Goal: Communication & Community: Answer question/provide support

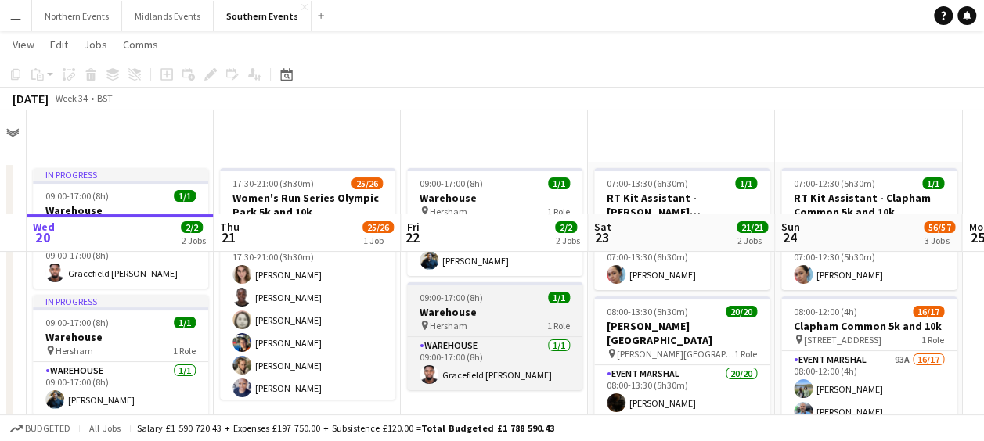
scroll to position [119, 0]
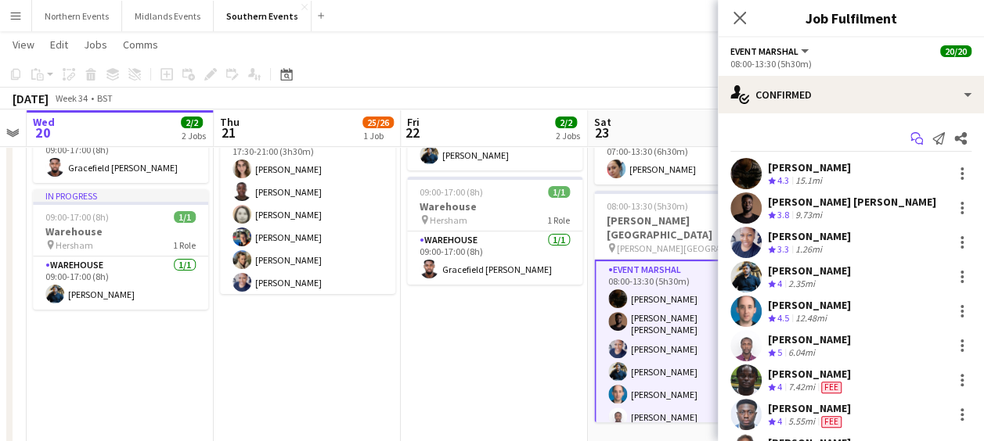
click at [915, 138] on icon at bounding box center [919, 142] width 8 height 8
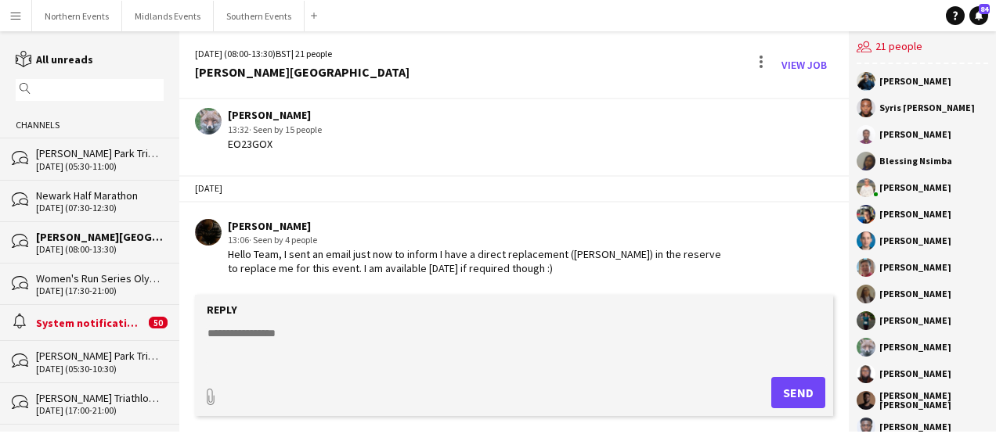
scroll to position [2640, 0]
click at [315, 348] on textarea at bounding box center [517, 346] width 622 height 41
click at [250, 9] on button "Southern Events Close" at bounding box center [259, 16] width 91 height 31
click at [256, 22] on button "Southern Events Close" at bounding box center [259, 16] width 91 height 31
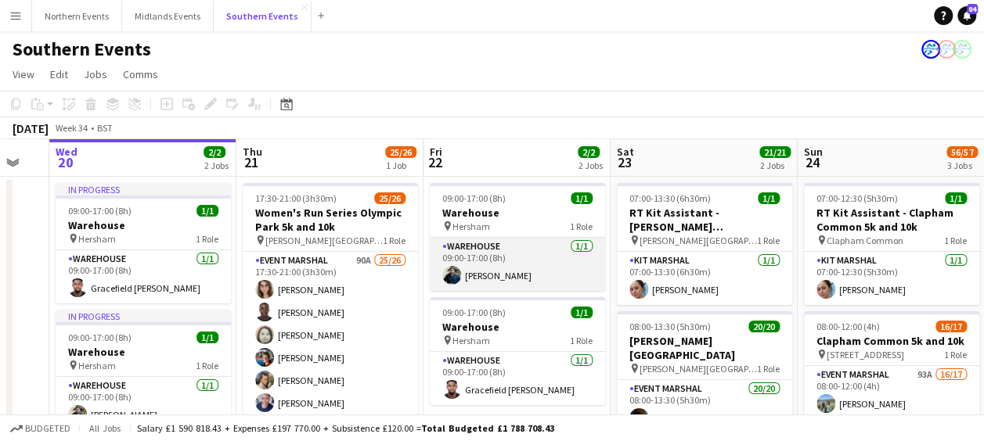
scroll to position [0, 515]
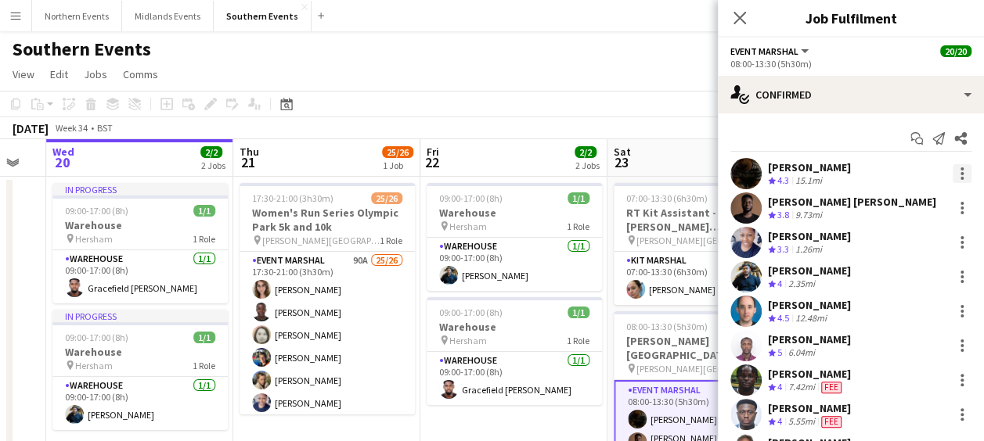
click at [953, 177] on div at bounding box center [962, 173] width 19 height 19
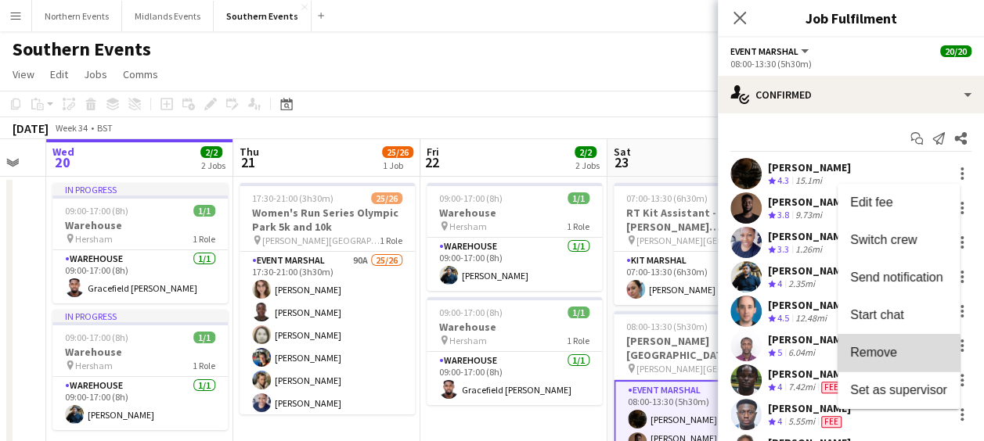
click at [884, 361] on button "Remove" at bounding box center [898, 353] width 122 height 38
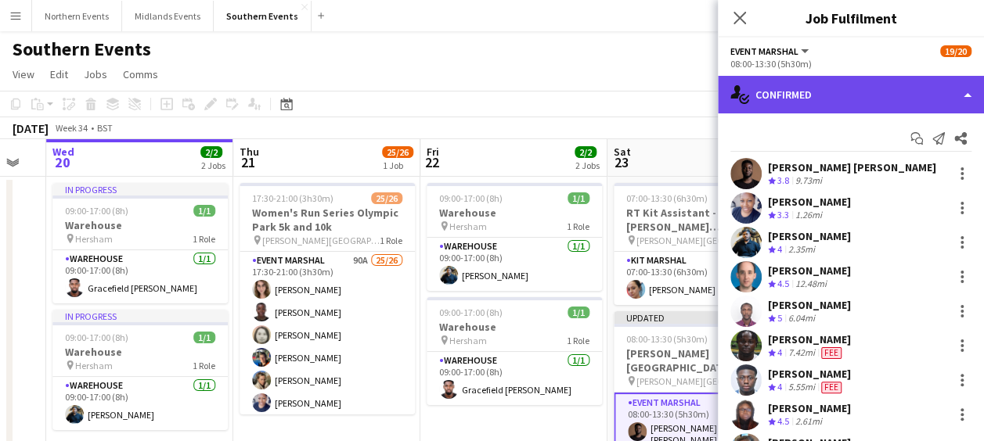
click at [831, 88] on div "single-neutral-actions-check-2 Confirmed" at bounding box center [851, 95] width 266 height 38
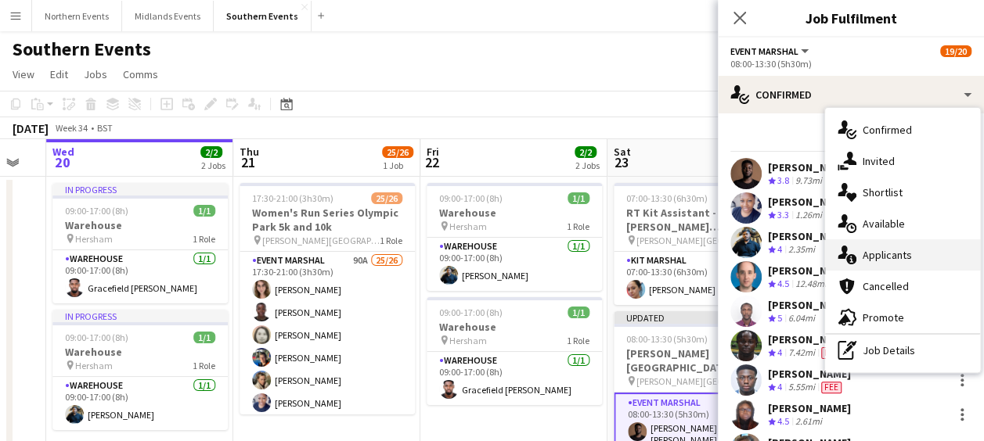
click at [871, 257] on div "single-neutral-actions-information Applicants" at bounding box center [902, 255] width 155 height 31
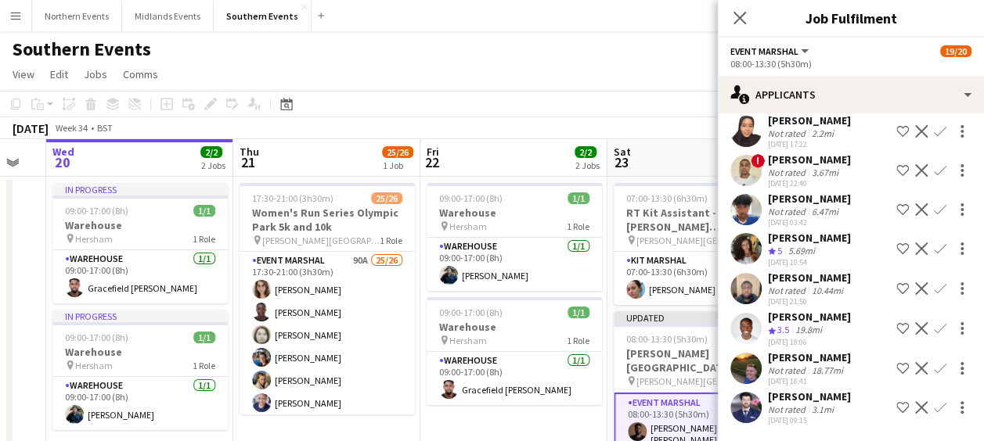
scroll to position [3849, 0]
click at [934, 249] on app-icon "Confirm" at bounding box center [940, 249] width 13 height 13
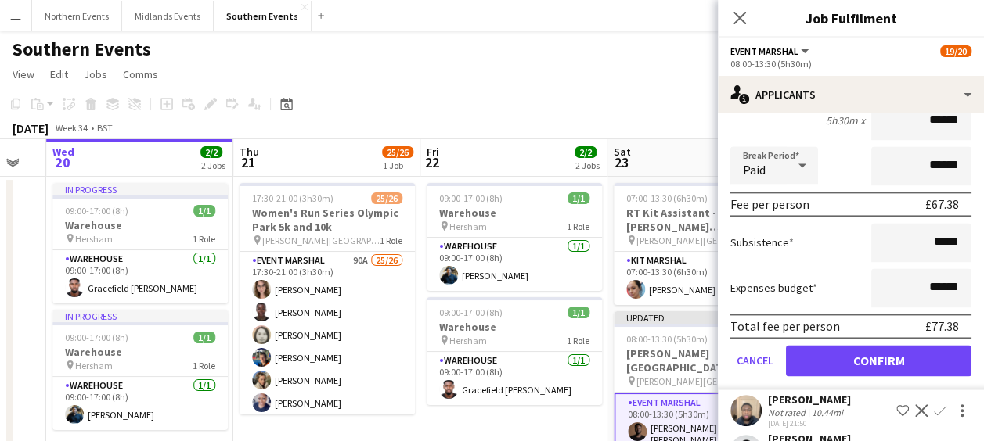
scroll to position [4058, 0]
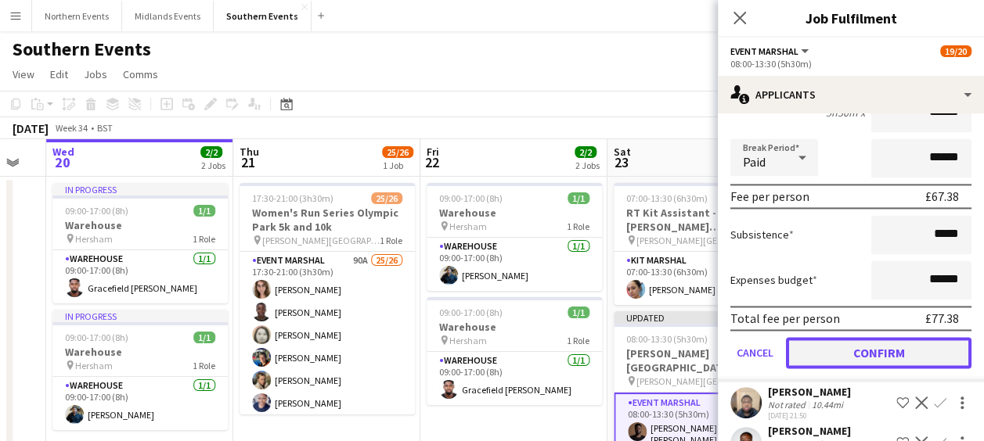
click at [857, 369] on button "Confirm" at bounding box center [879, 352] width 186 height 31
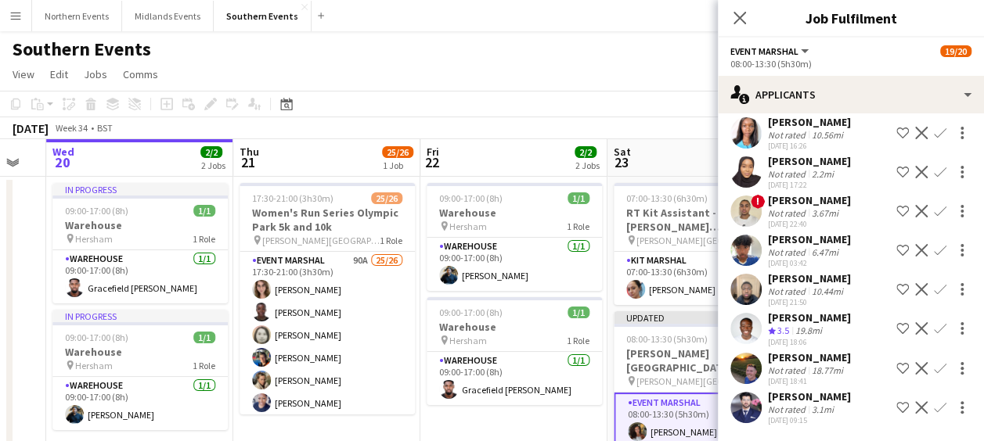
scroll to position [3809, 0]
click at [655, 108] on app-toolbar "Copy Paste Paste Ctrl+V Paste with crew Ctrl+Shift+V Paste linked Job [GEOGRAPH…" at bounding box center [492, 104] width 984 height 27
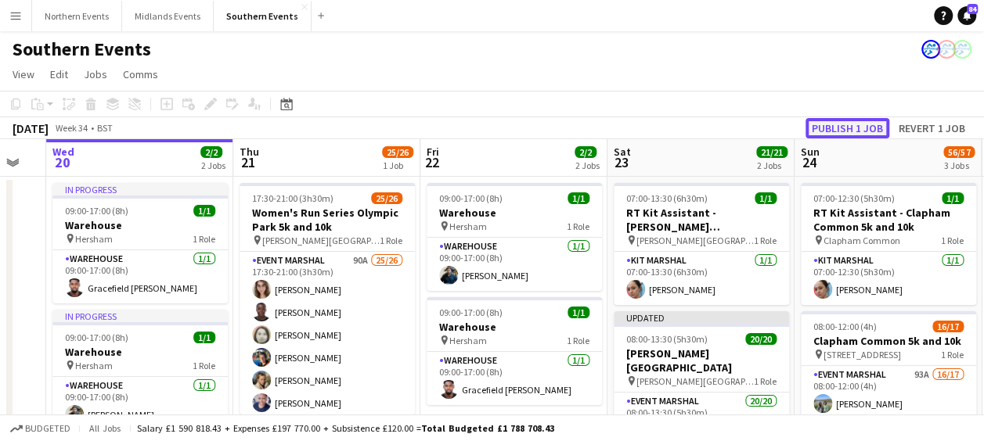
click at [832, 127] on button "Publish 1 job" at bounding box center [847, 128] width 84 height 20
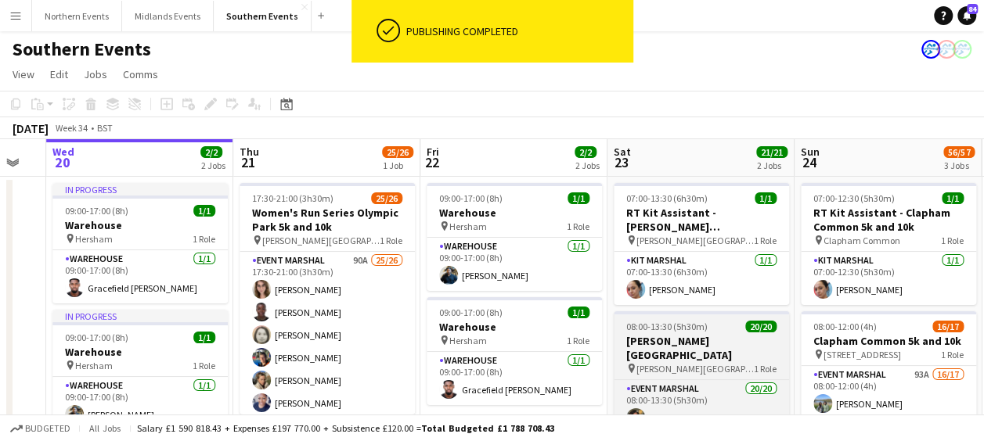
click at [681, 340] on h3 "[PERSON_NAME][GEOGRAPHIC_DATA]" at bounding box center [701, 348] width 175 height 28
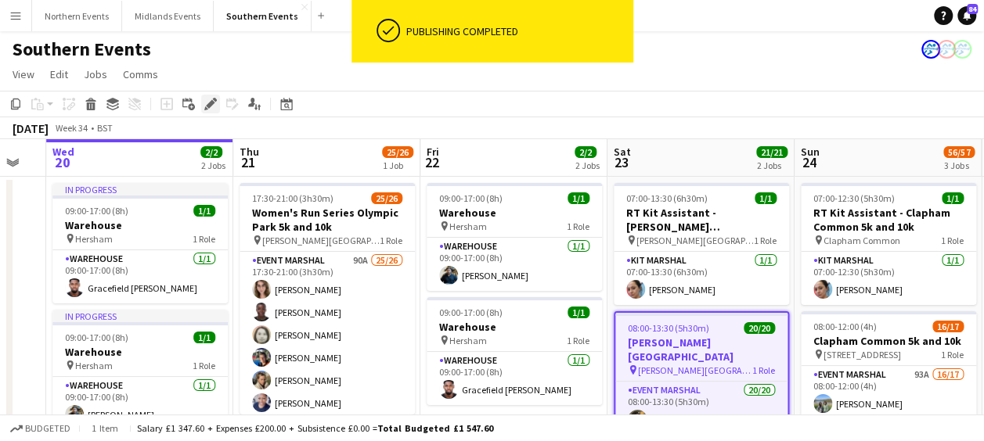
click at [210, 110] on icon "Edit" at bounding box center [210, 104] width 13 height 13
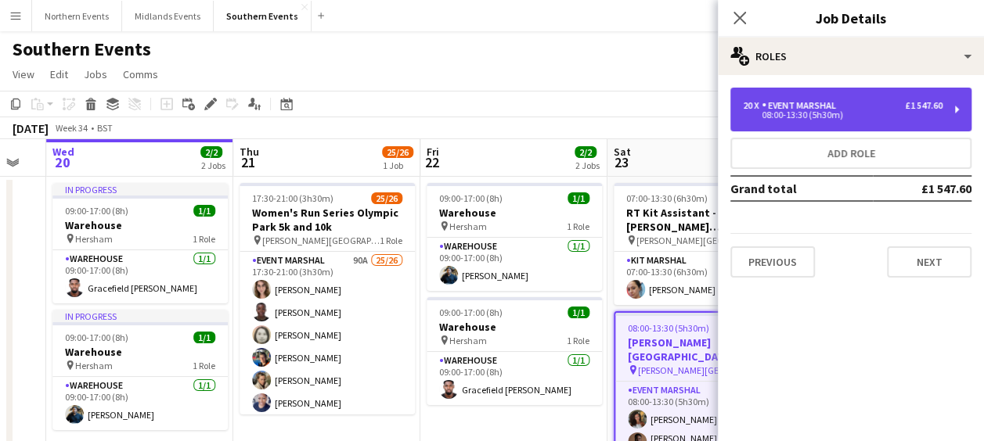
click at [758, 116] on div "08:00-13:30 (5h30m)" at bounding box center [843, 115] width 200 height 8
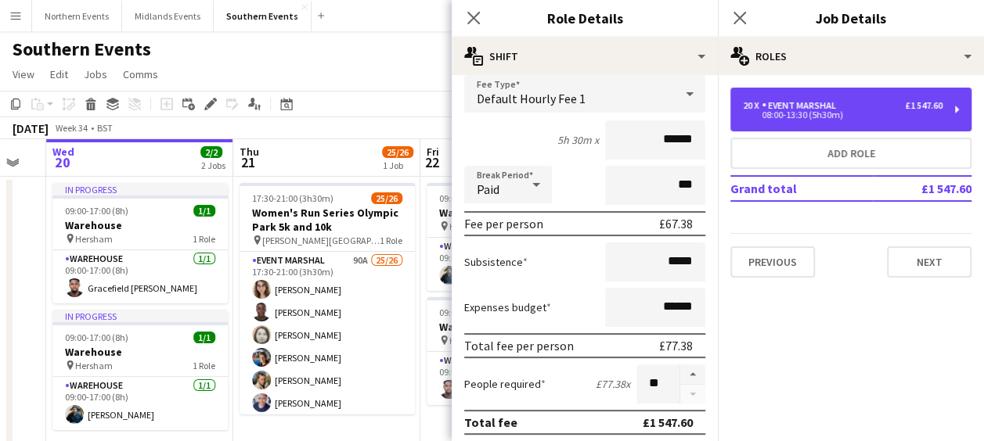
scroll to position [112, 0]
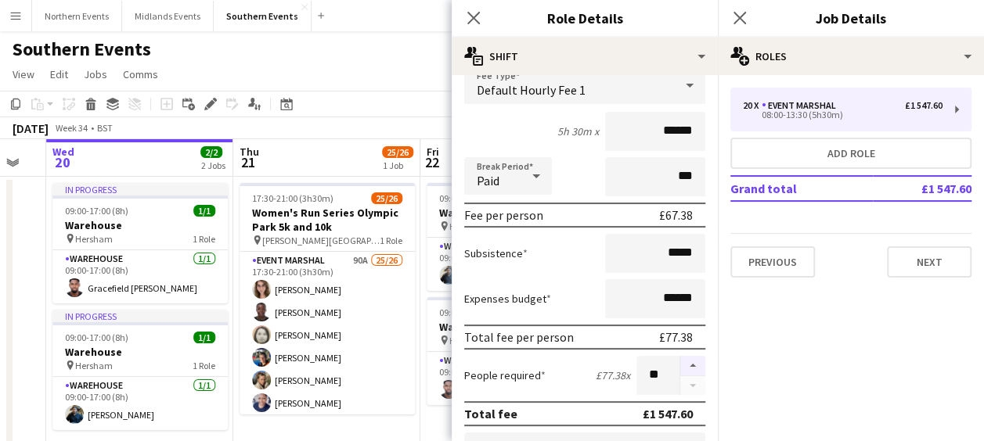
click at [684, 359] on button "button" at bounding box center [692, 366] width 25 height 20
type input "**"
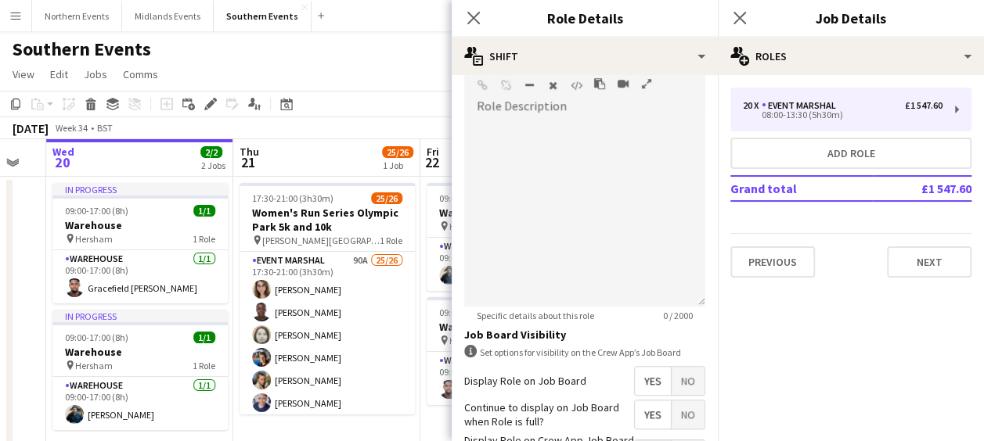
scroll to position [618, 0]
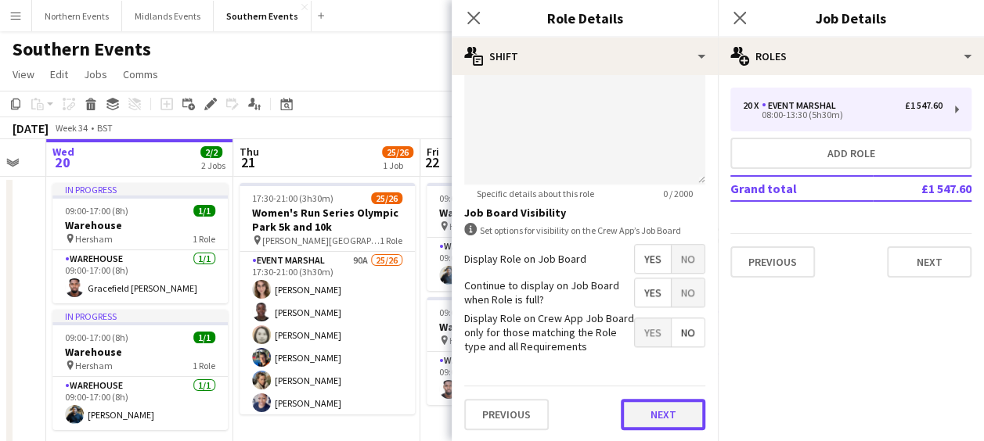
click at [666, 412] on button "Next" at bounding box center [663, 414] width 85 height 31
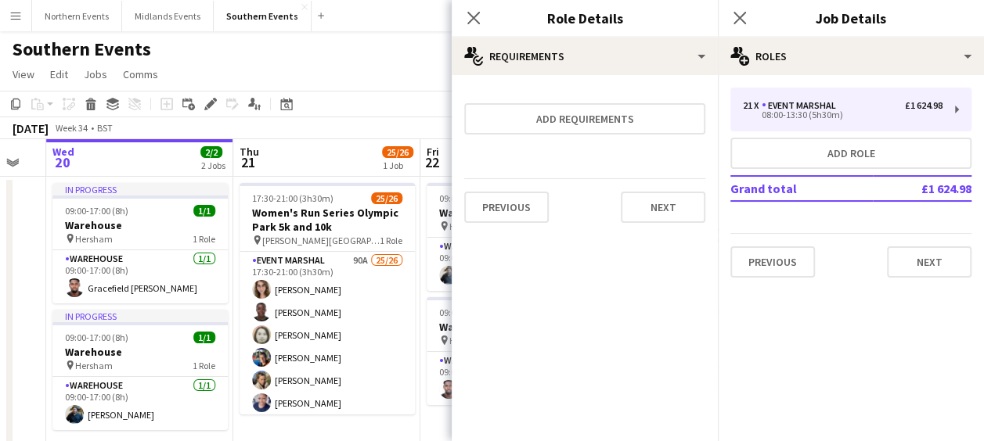
scroll to position [0, 0]
click at [632, 218] on button "Next" at bounding box center [663, 207] width 85 height 31
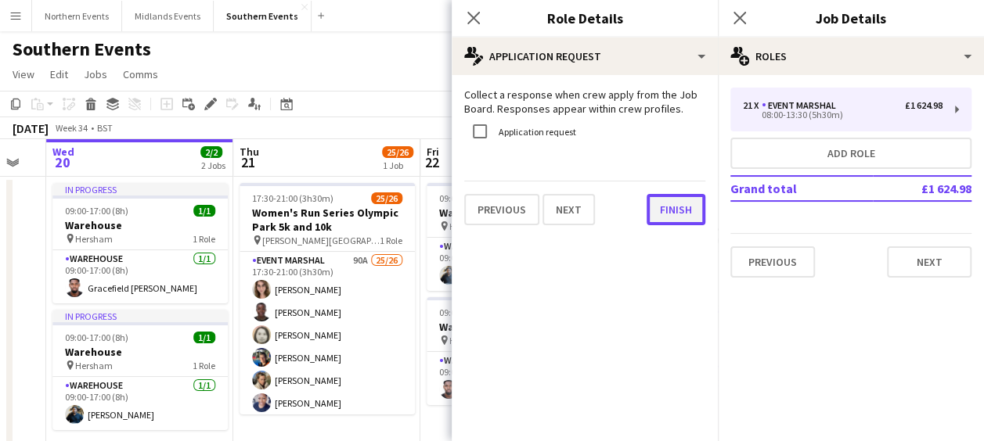
click at [672, 221] on button "Finish" at bounding box center [676, 209] width 59 height 31
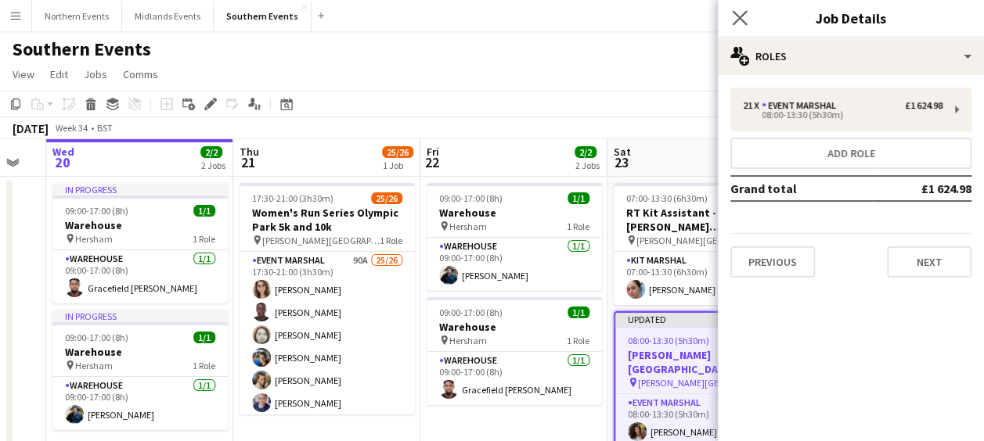
click at [732, 27] on app-icon "Close pop-in" at bounding box center [740, 18] width 23 height 23
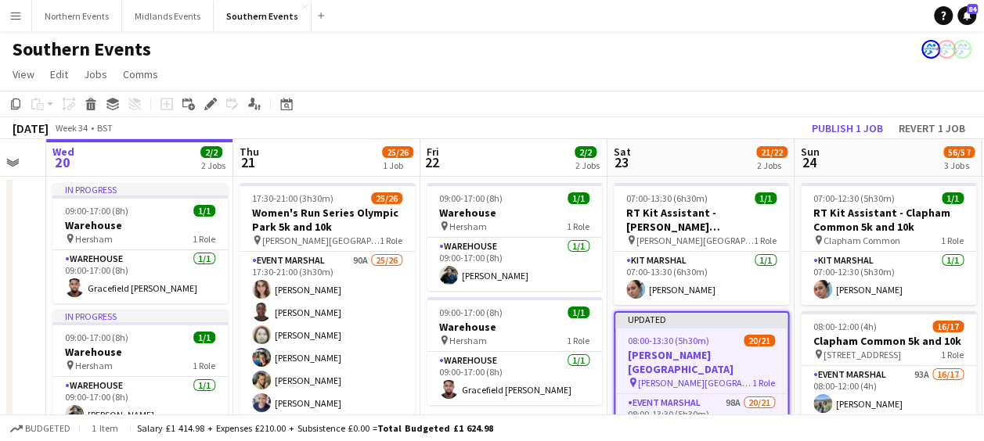
click at [732, 27] on app-navbar "Menu Boards Boards Boards All jobs Status Workforce Workforce My Workforce Recr…" at bounding box center [492, 15] width 984 height 31
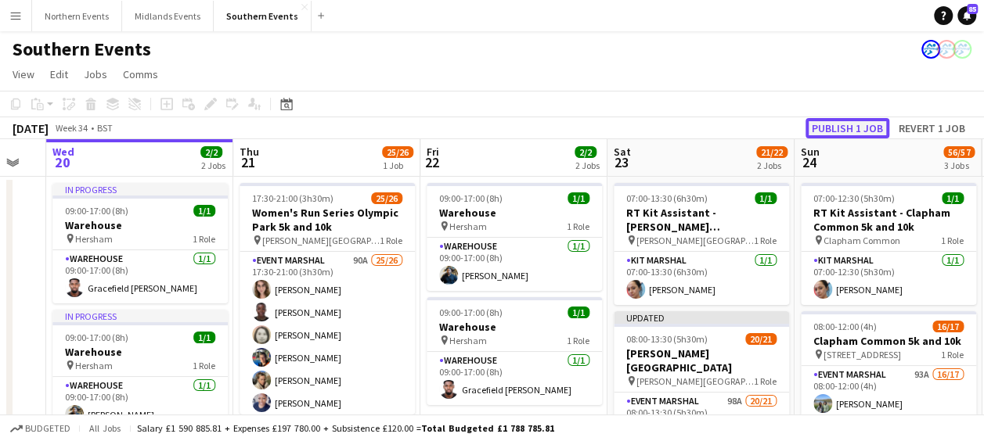
click at [837, 123] on button "Publish 1 job" at bounding box center [847, 128] width 84 height 20
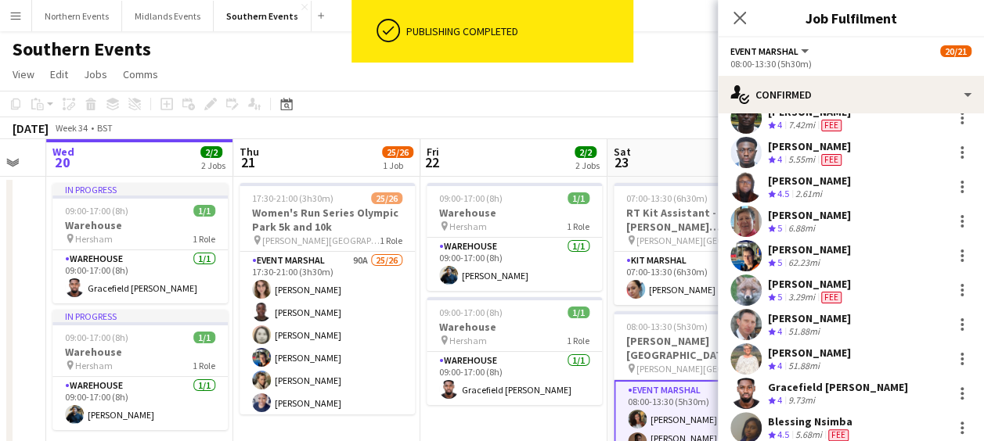
scroll to position [482, 0]
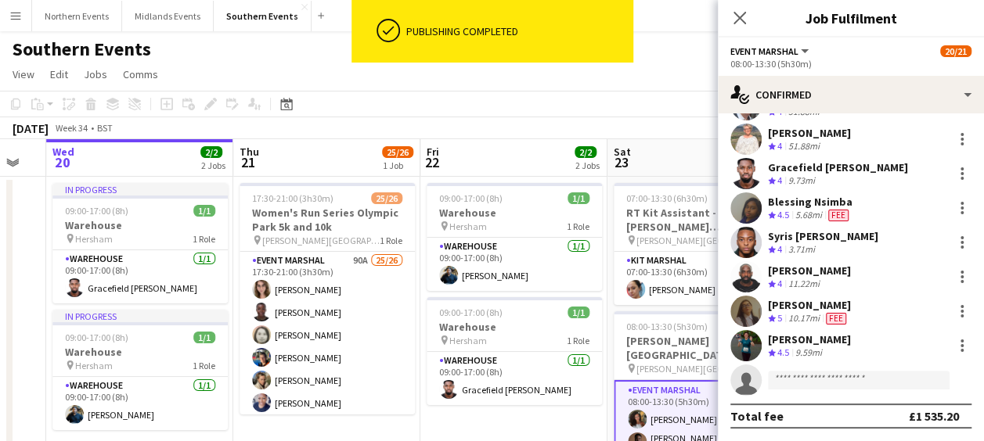
click at [786, 367] on app-invite-slot "single-neutral-actions" at bounding box center [851, 380] width 266 height 31
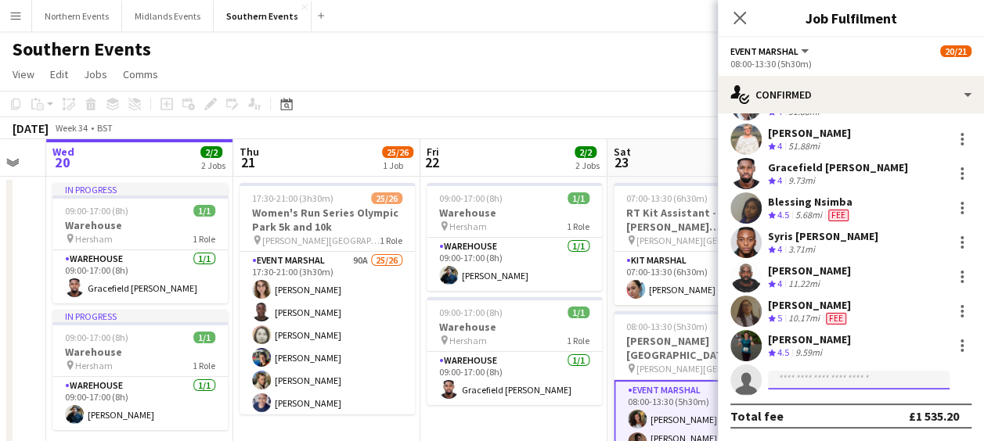
click at [787, 378] on input at bounding box center [859, 380] width 182 height 19
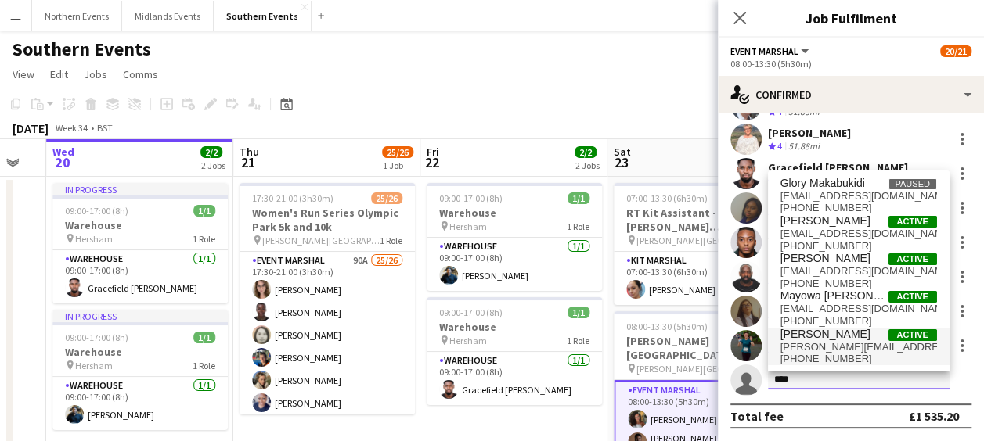
type input "****"
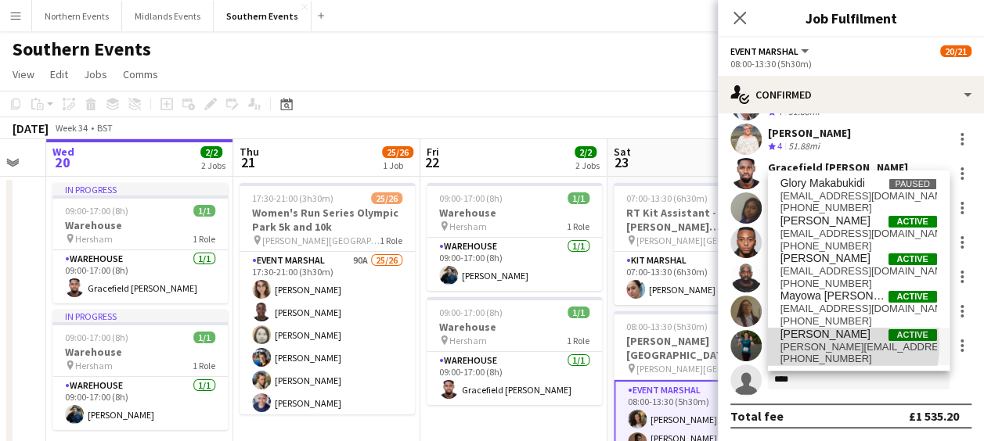
click at [813, 344] on span "[PERSON_NAME][EMAIL_ADDRESS][DOMAIN_NAME]" at bounding box center [858, 347] width 157 height 13
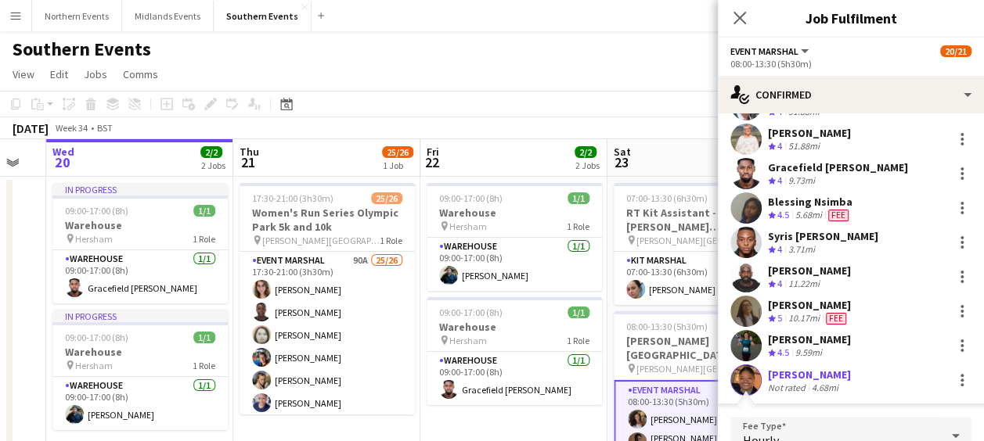
scroll to position [681, 0]
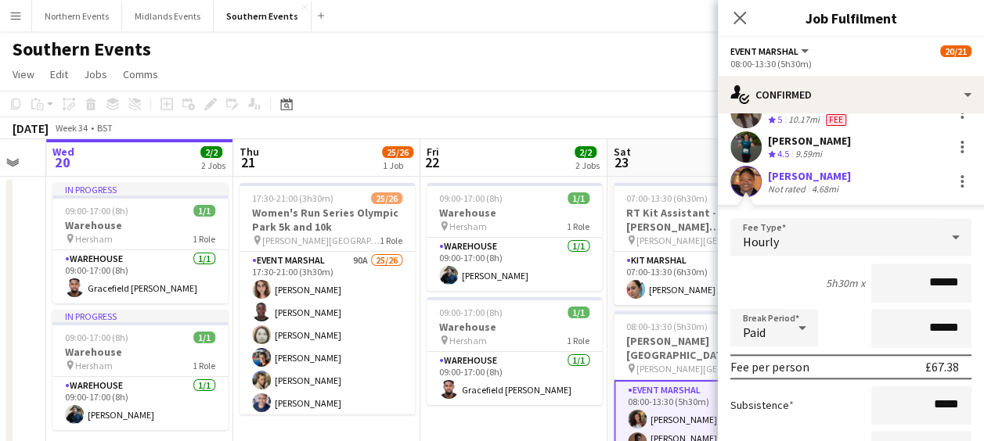
click at [742, 182] on app-user-avatar at bounding box center [745, 181] width 31 height 31
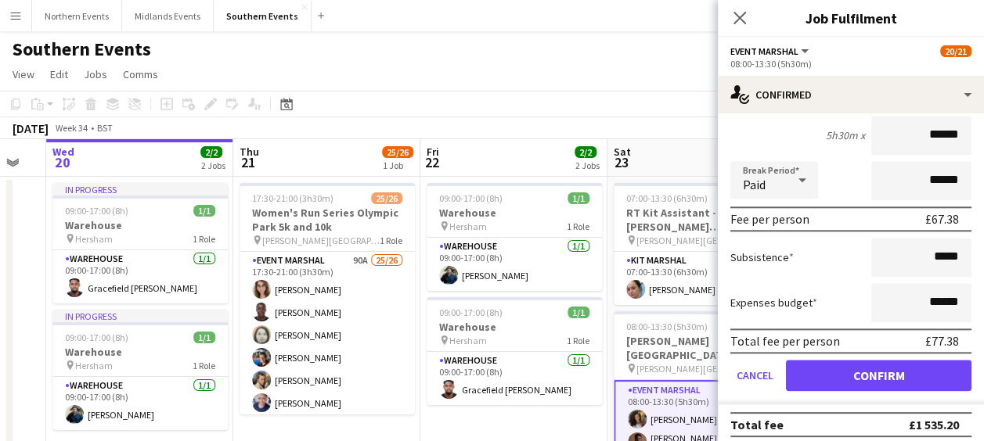
scroll to position [830, 0]
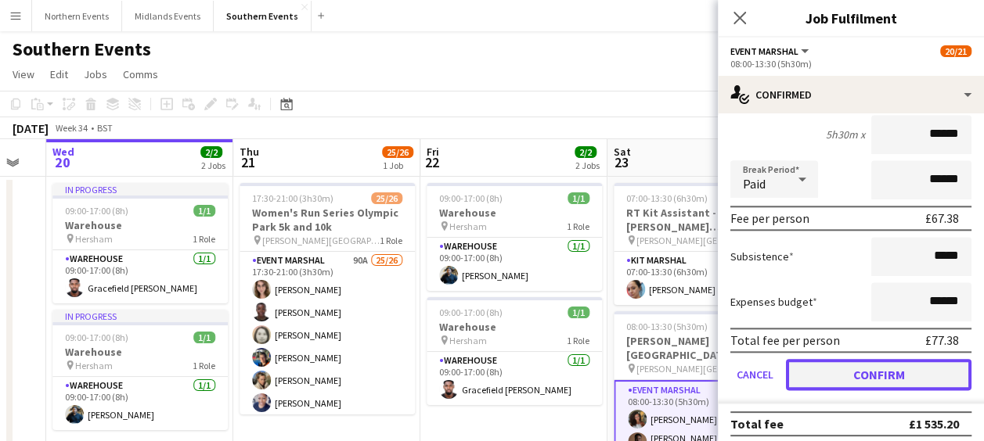
click at [832, 382] on button "Confirm" at bounding box center [879, 374] width 186 height 31
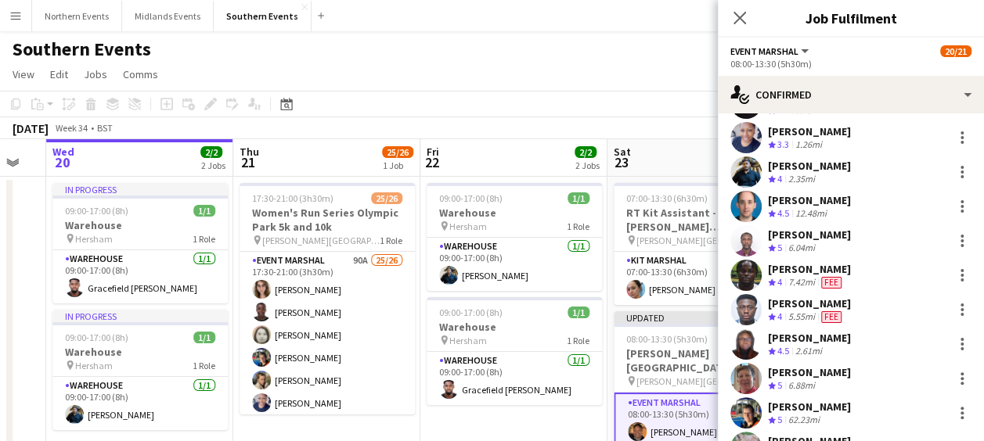
scroll to position [0, 0]
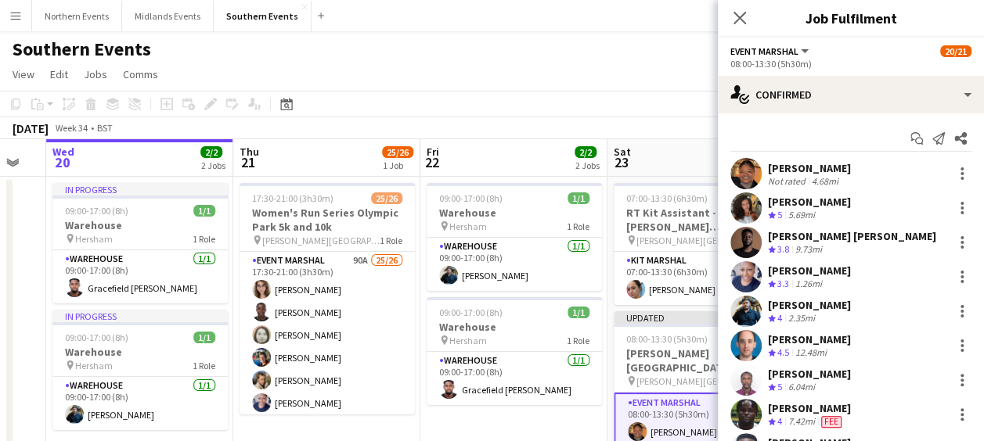
click at [749, 175] on app-user-avatar at bounding box center [745, 173] width 31 height 31
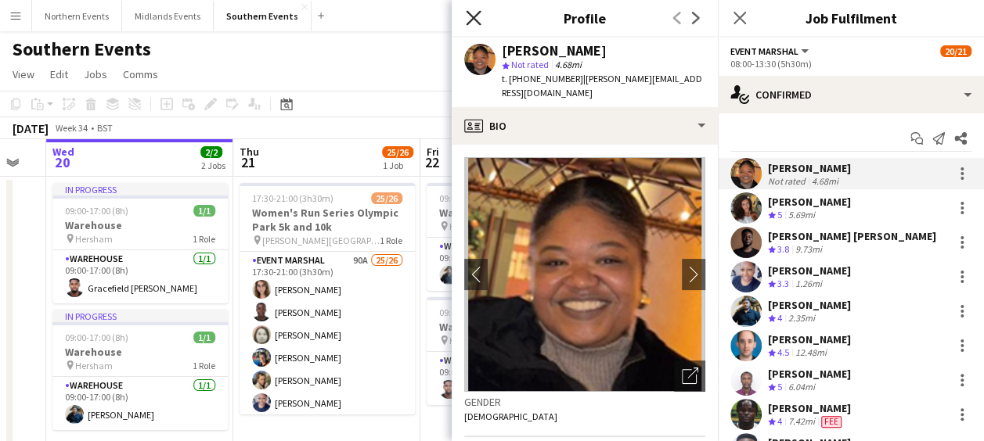
click at [470, 20] on icon at bounding box center [473, 17] width 15 height 15
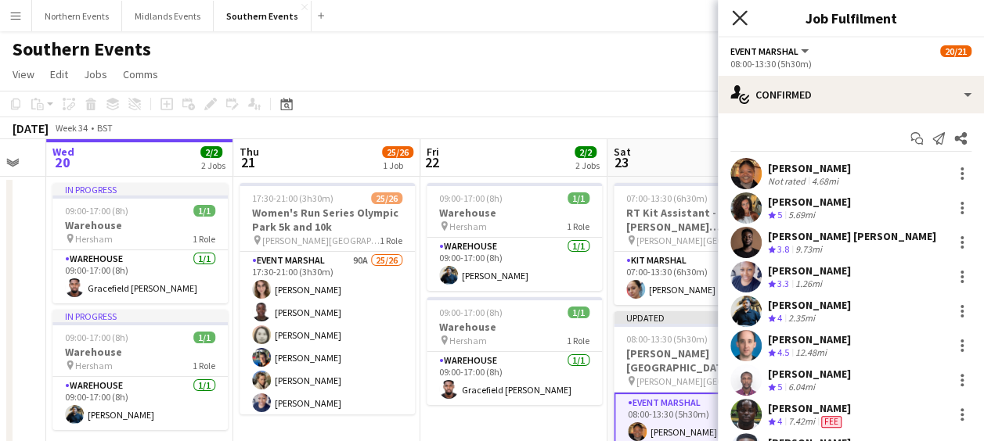
click at [740, 16] on icon at bounding box center [739, 17] width 15 height 15
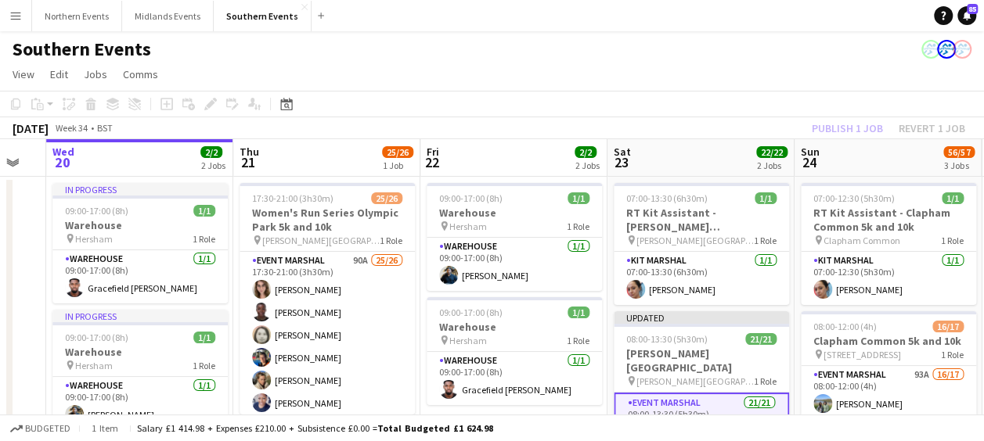
click at [672, 88] on app-page-menu "View Day view expanded Day view collapsed Month view Date picker Jump to [DATE]…" at bounding box center [492, 76] width 984 height 30
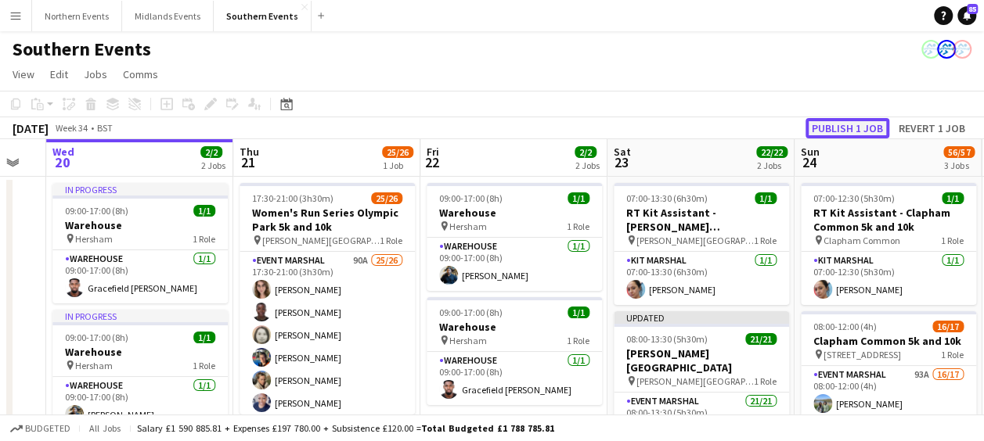
click at [834, 125] on button "Publish 1 job" at bounding box center [847, 128] width 84 height 20
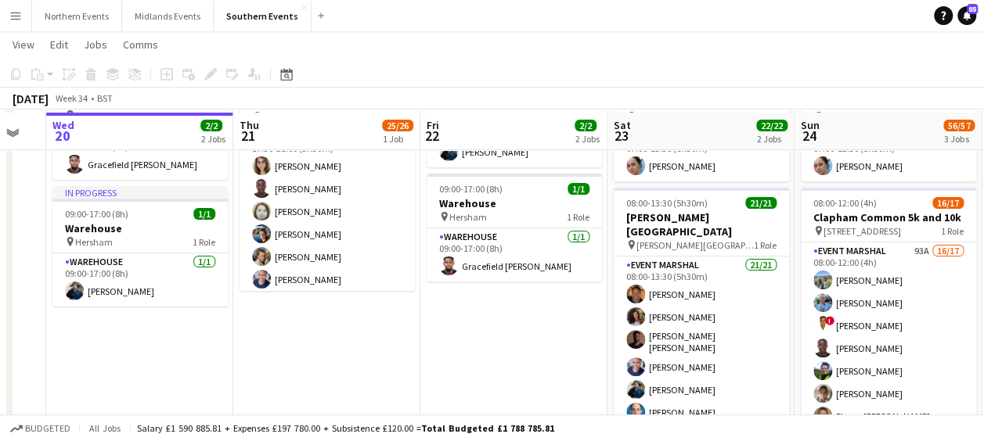
scroll to position [131, 0]
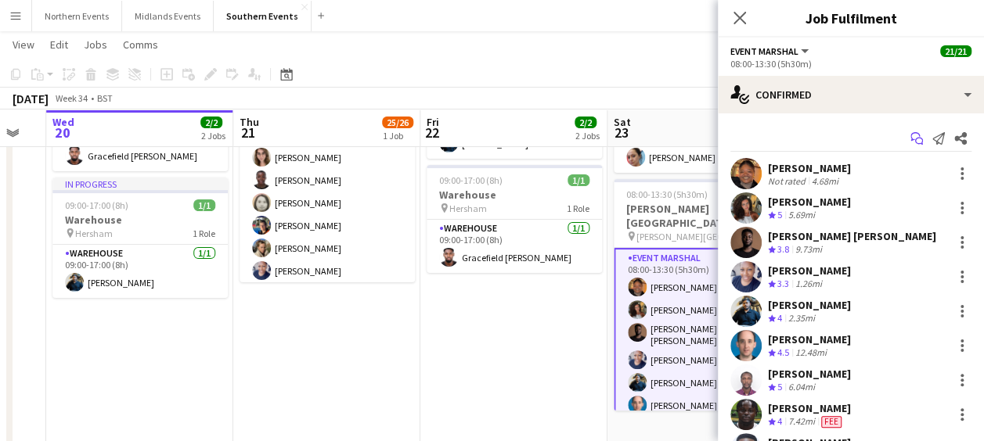
click at [910, 136] on icon "Start chat" at bounding box center [916, 138] width 13 height 13
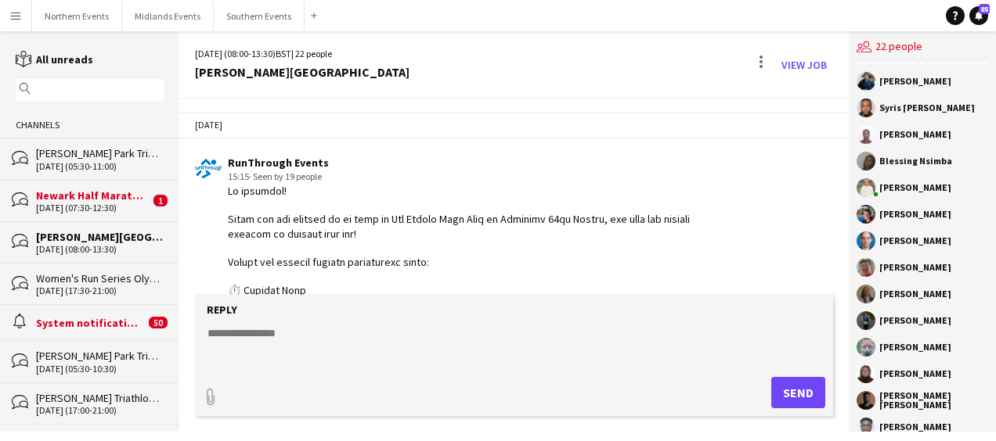
scroll to position [2625, 0]
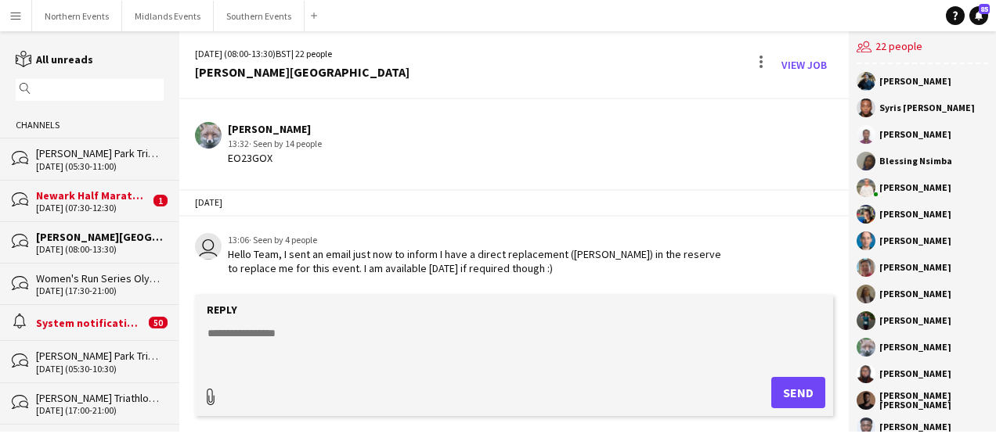
type input "**********"
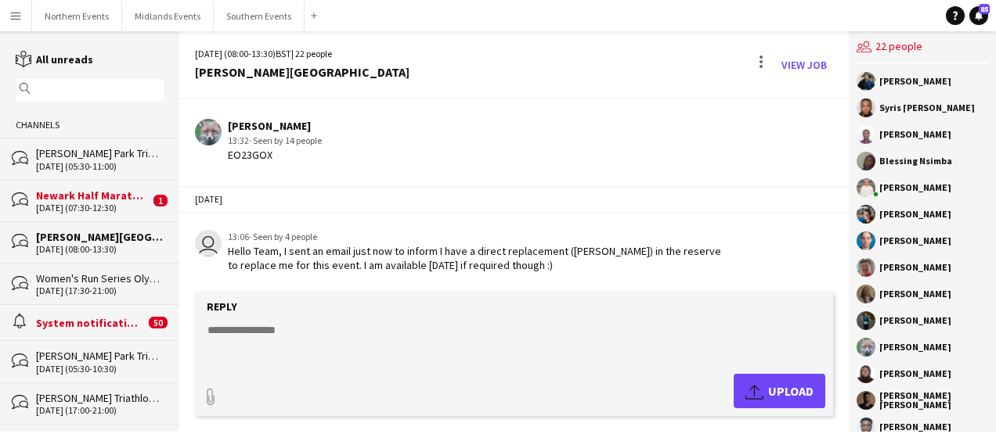
click at [247, 335] on textarea at bounding box center [517, 342] width 622 height 41
paste textarea "**********"
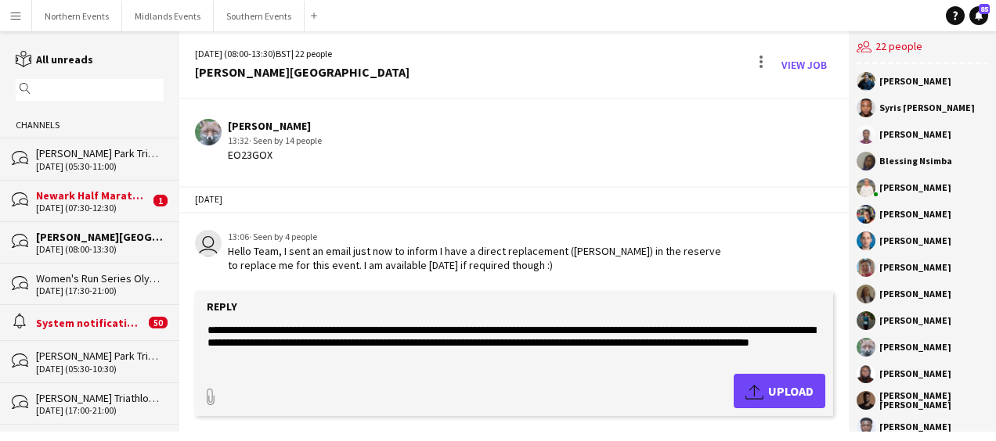
scroll to position [112, 0]
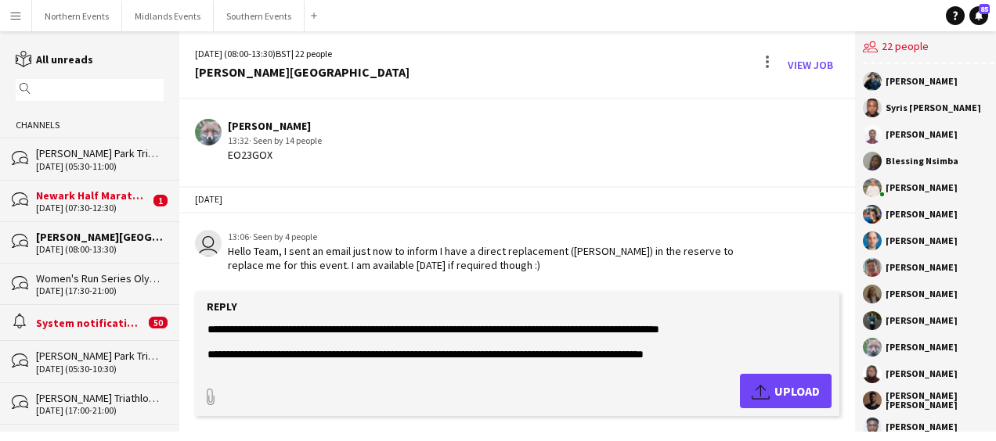
type textarea "**********"
click at [769, 388] on span "Upload Upload" at bounding box center [785, 391] width 68 height 19
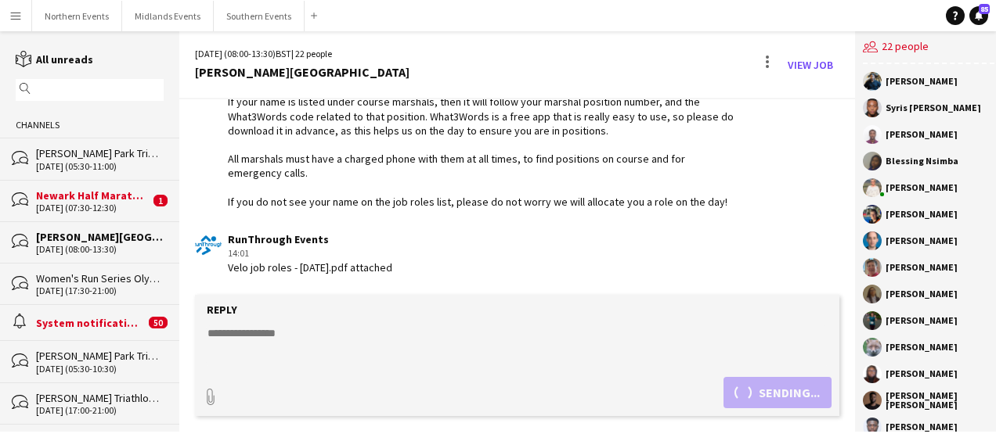
scroll to position [2983, 0]
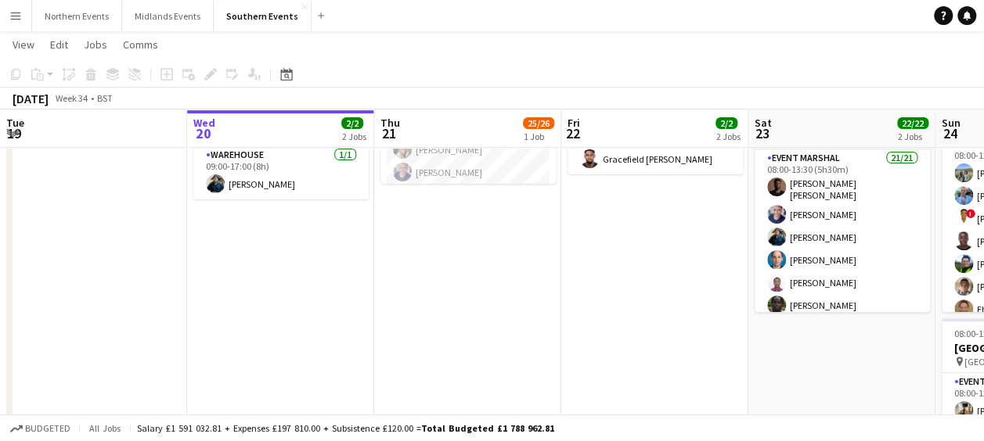
scroll to position [230, 0]
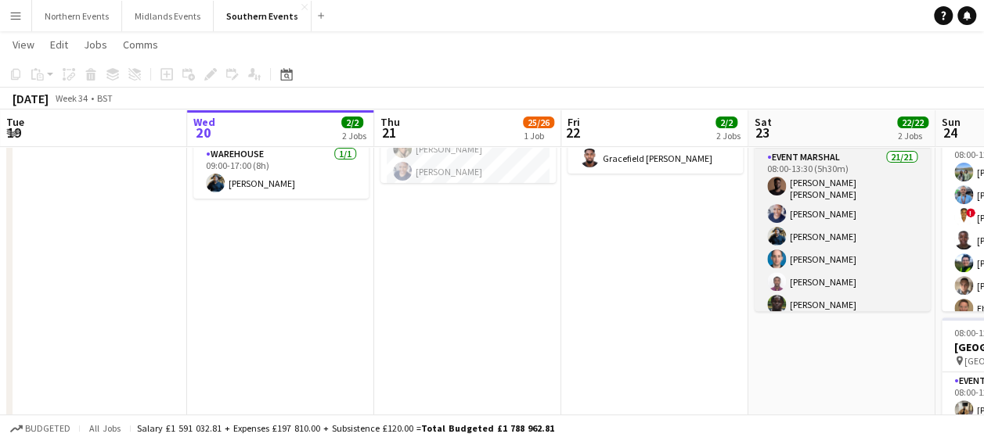
click at [834, 222] on app-card-role "Event Marshal 21/21 08:00-13:30 (5h30m) ALEX KISSI BEDIAKO Vanessa Commodore De…" at bounding box center [842, 405] width 175 height 512
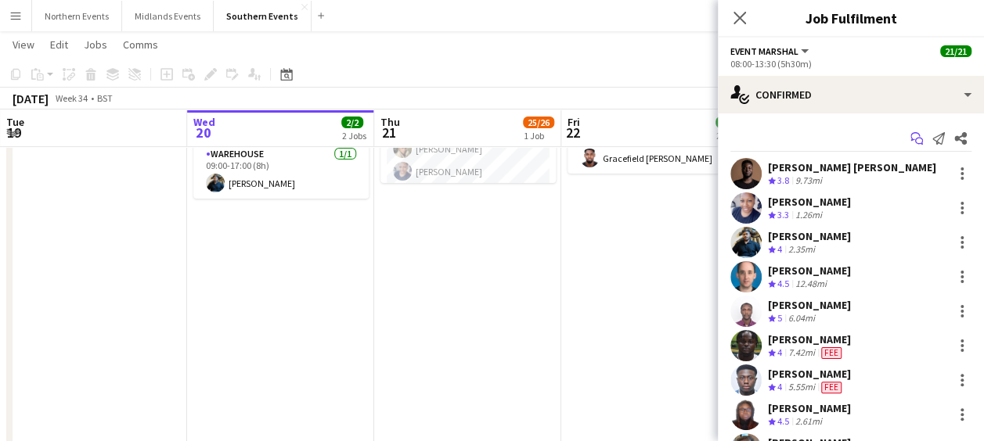
click at [910, 135] on icon "Start chat" at bounding box center [916, 138] width 13 height 13
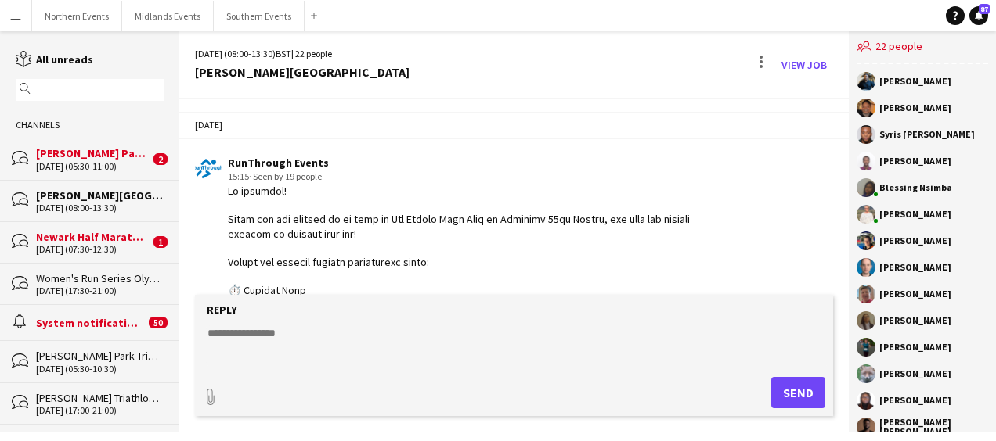
scroll to position [2998, 0]
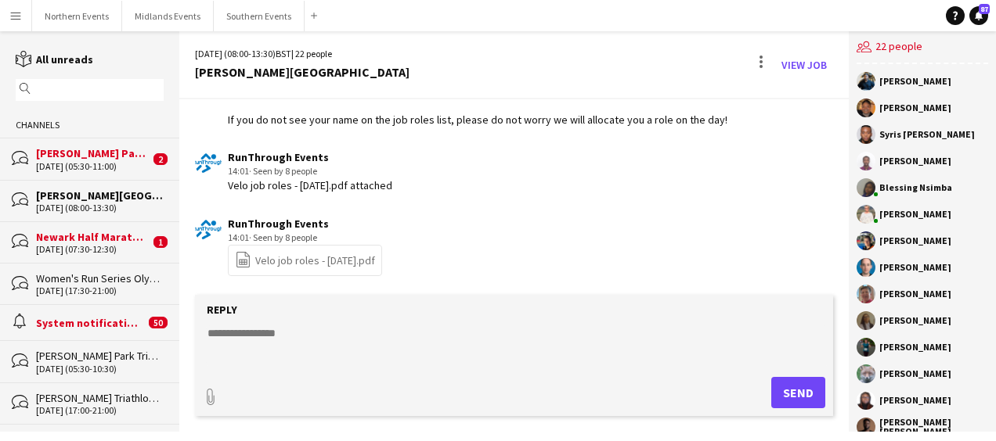
click at [322, 338] on textarea at bounding box center [517, 346] width 622 height 41
paste textarea "**********"
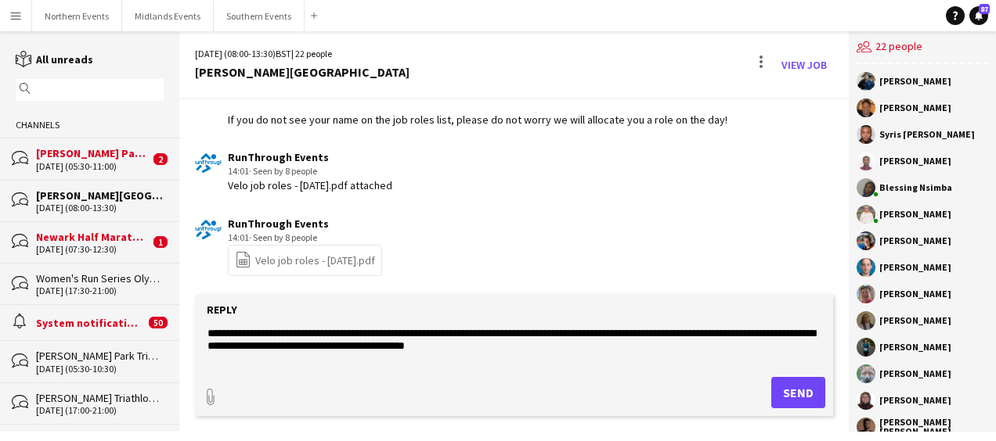
type textarea "**********"
click at [787, 380] on button "Send" at bounding box center [798, 392] width 54 height 31
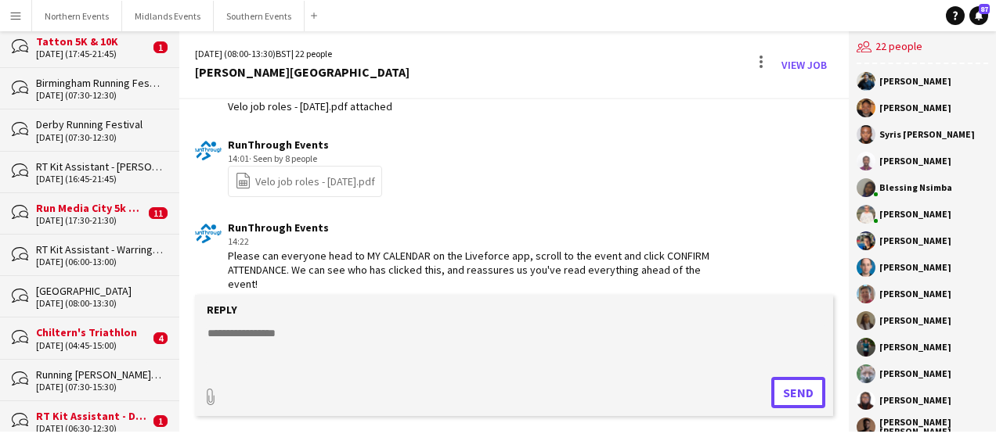
scroll to position [445, 0]
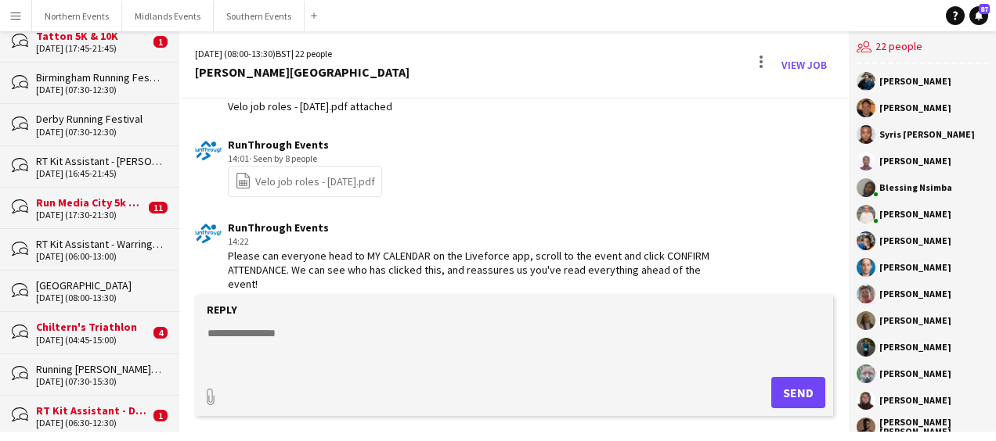
click at [81, 325] on div "Chiltern's Triathlon" at bounding box center [92, 327] width 113 height 14
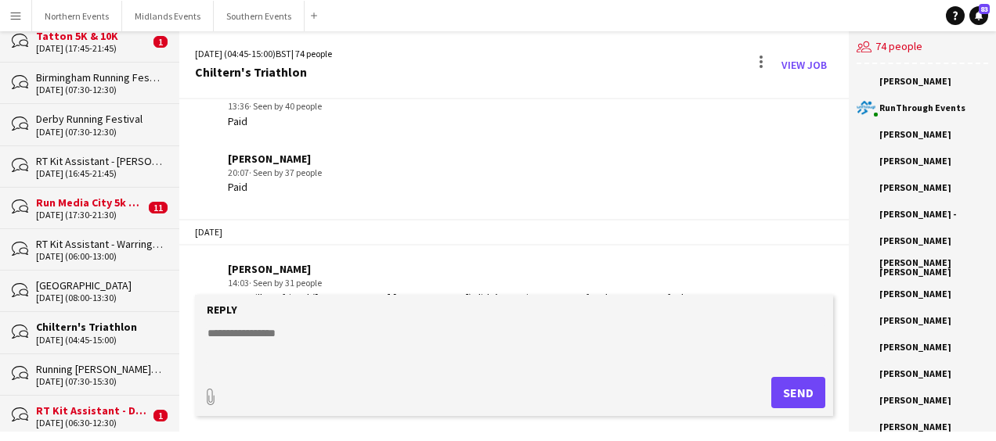
scroll to position [2170, 0]
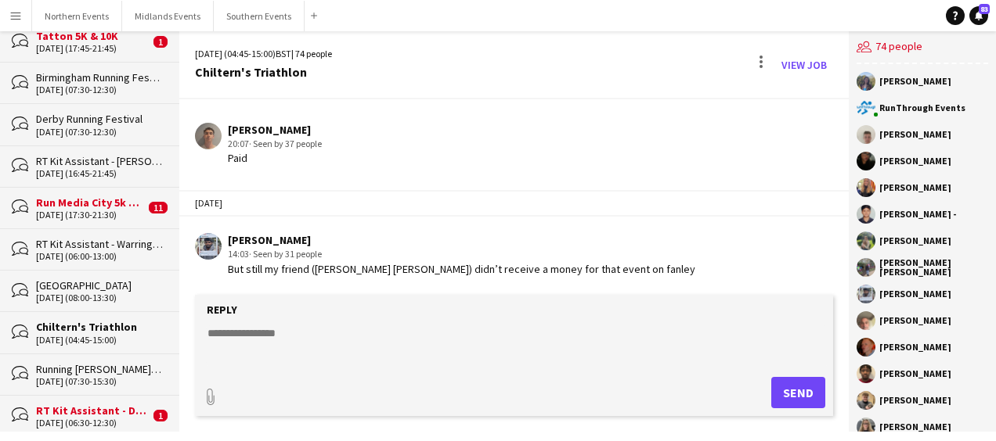
click at [315, 337] on textarea at bounding box center [517, 346] width 622 height 41
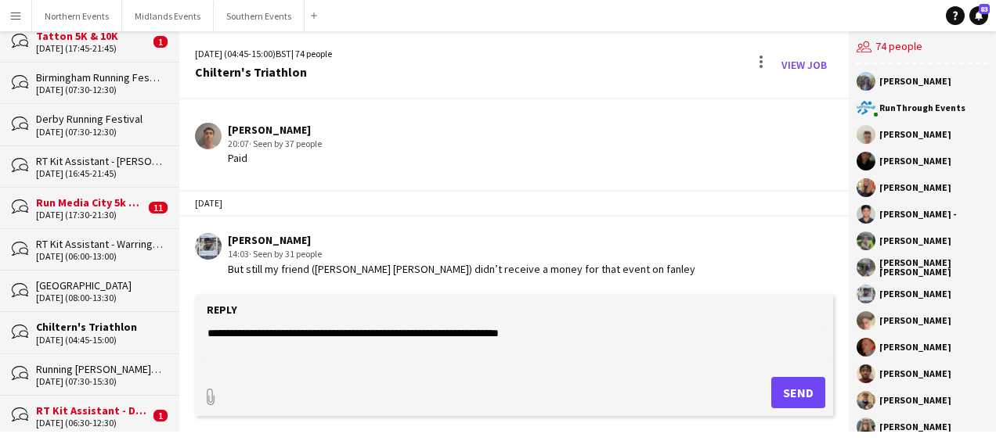
type textarea "**********"
click at [798, 394] on button "Send" at bounding box center [798, 392] width 54 height 31
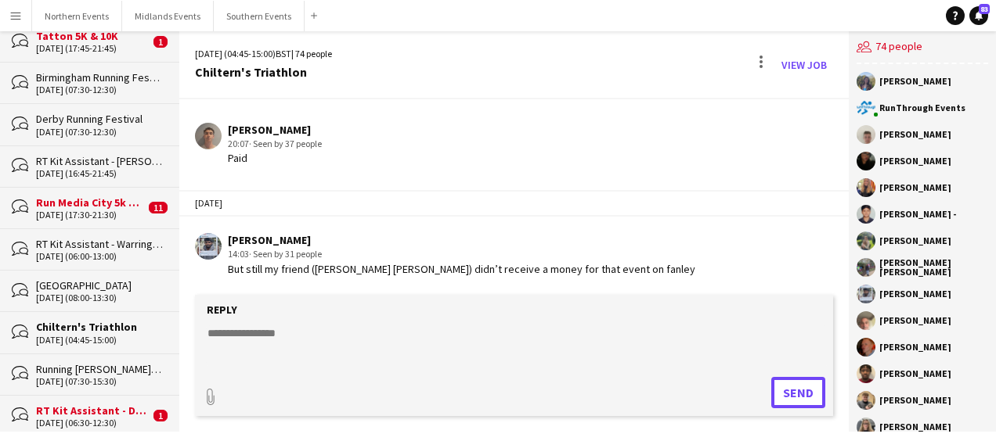
scroll to position [2265, 0]
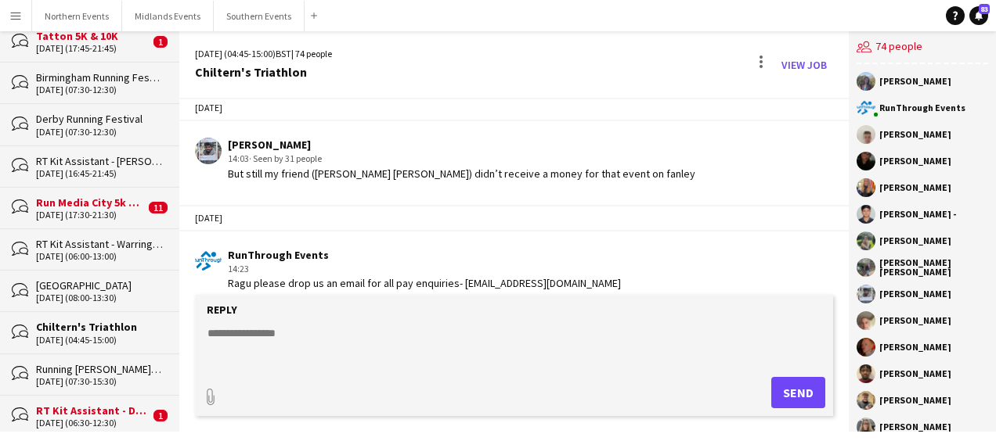
click at [466, 360] on textarea at bounding box center [517, 346] width 622 height 41
drag, startPoint x: 466, startPoint y: 360, endPoint x: 95, endPoint y: 289, distance: 377.0
click at [95, 289] on div "reading All unreads magnifier Channels bubbles Thorpe Park Triathlon 31-08-2025…" at bounding box center [498, 231] width 996 height 401
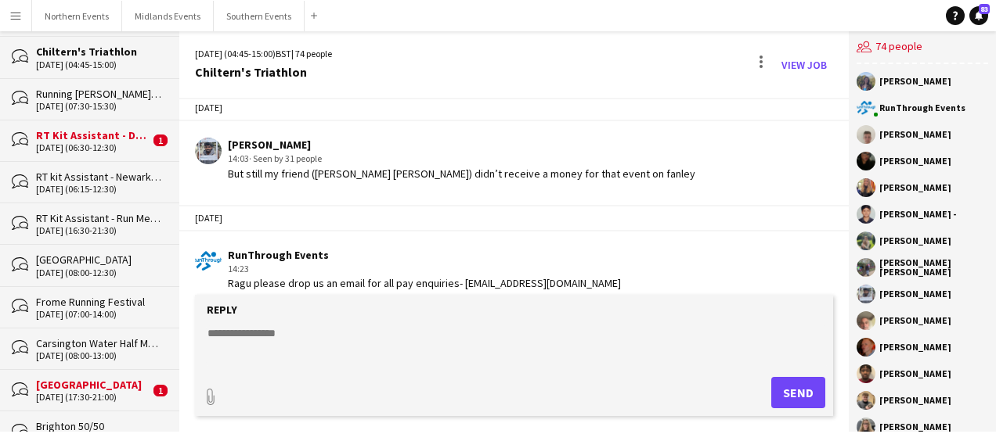
scroll to position [722, 0]
click at [95, 294] on div "Frome Running Festival" at bounding box center [100, 301] width 128 height 14
